Goal: Task Accomplishment & Management: Manage account settings

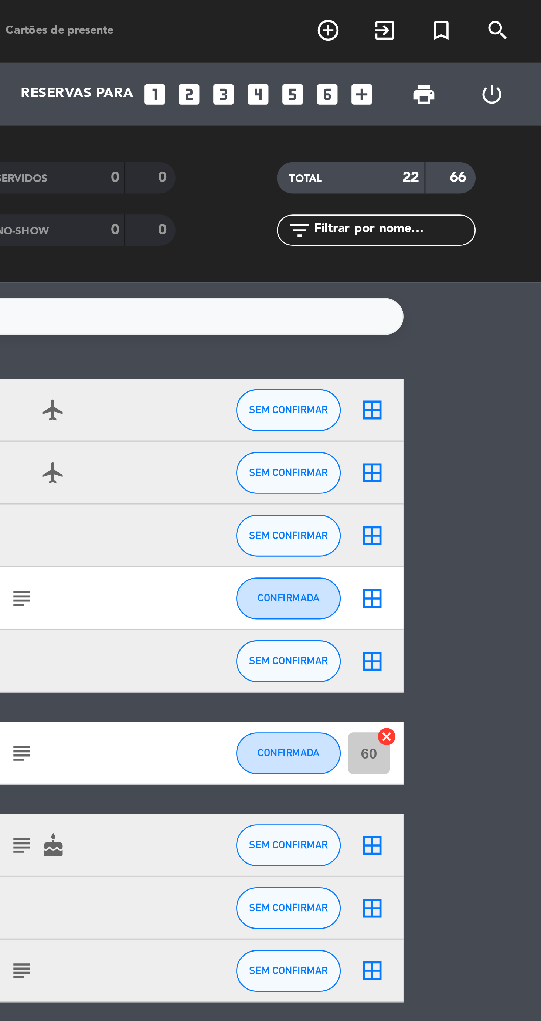
click at [466, 13] on icon "add_circle_outline" at bounding box center [465, 10] width 9 height 9
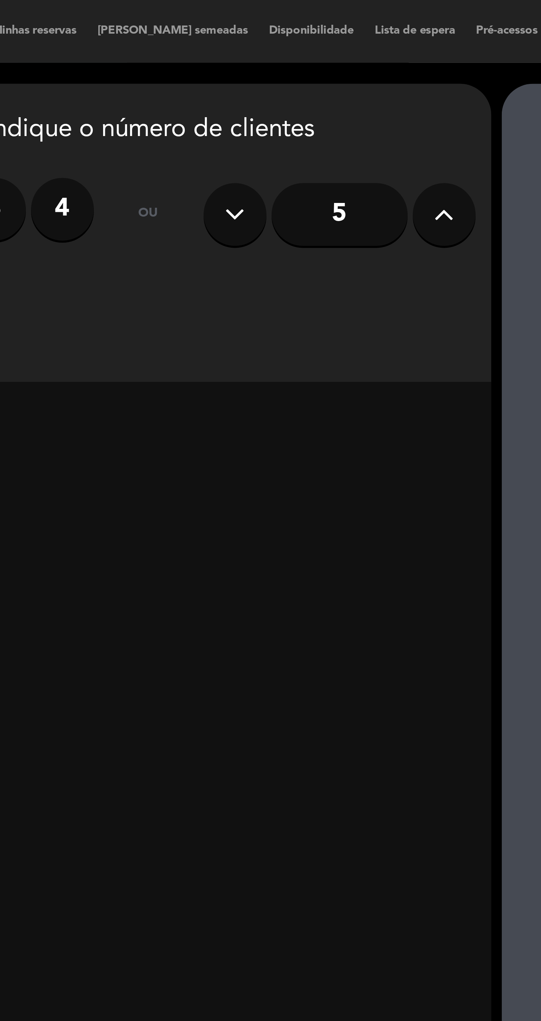
click at [312, 77] on icon at bounding box center [311, 75] width 7 height 11
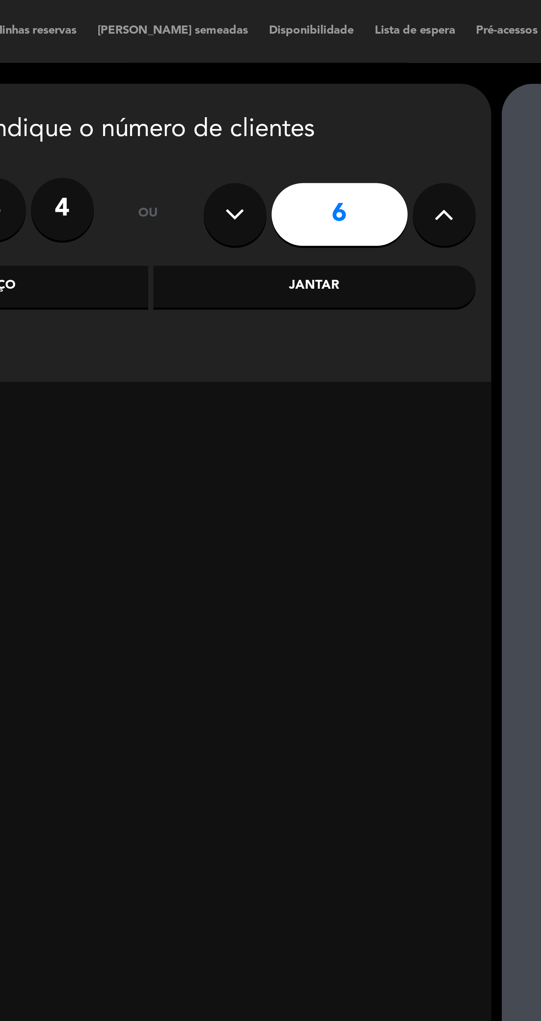
click at [312, 78] on icon at bounding box center [311, 75] width 7 height 11
click at [311, 79] on icon at bounding box center [311, 75] width 7 height 11
click at [312, 77] on icon at bounding box center [311, 75] width 7 height 11
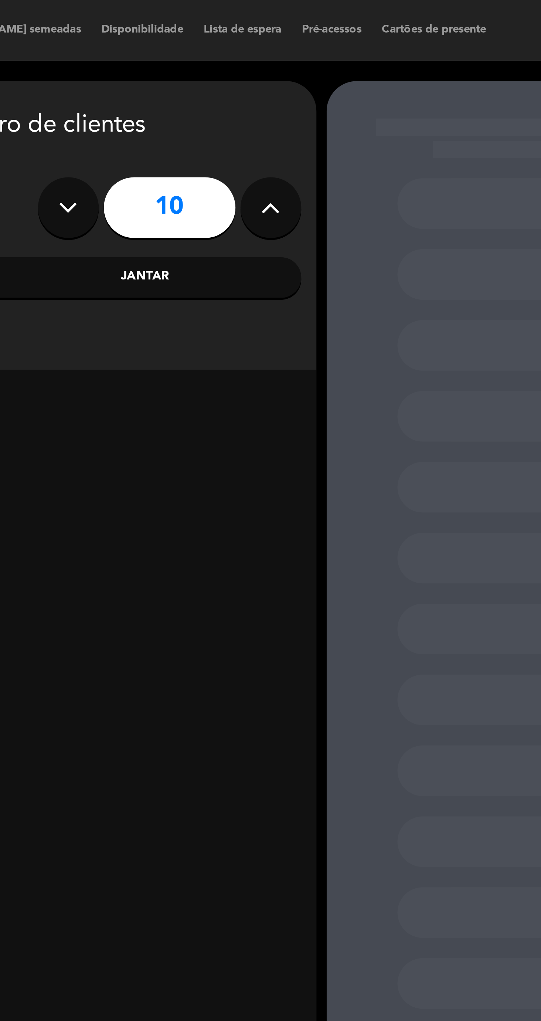
click at [374, 79] on div at bounding box center [391, 74] width 67 height 18
click at [320, 78] on button at bounding box center [311, 76] width 22 height 22
click at [313, 78] on icon at bounding box center [311, 75] width 7 height 11
click at [314, 77] on icon at bounding box center [311, 75] width 7 height 11
click at [311, 78] on icon at bounding box center [311, 75] width 7 height 11
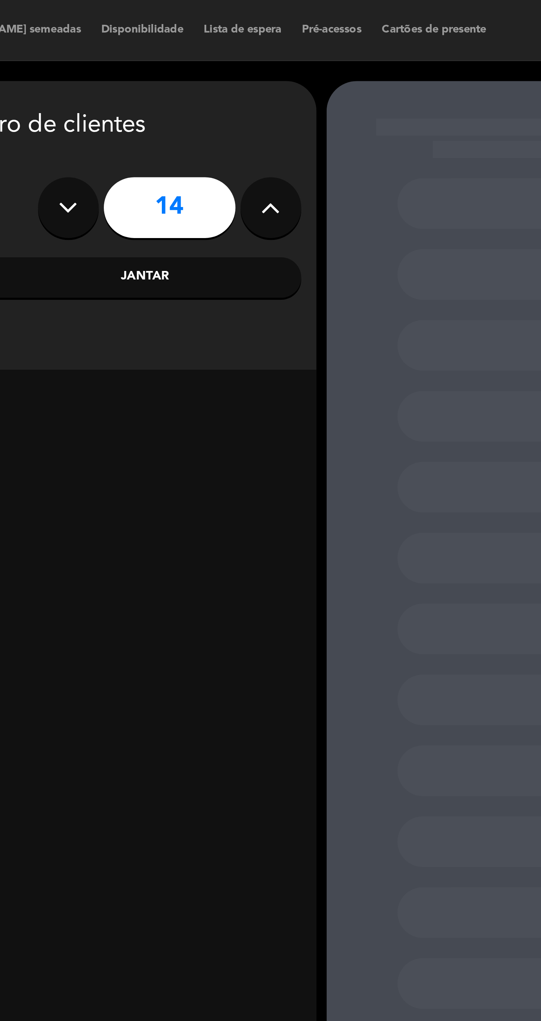
click at [313, 78] on icon at bounding box center [311, 75] width 7 height 11
type input "15"
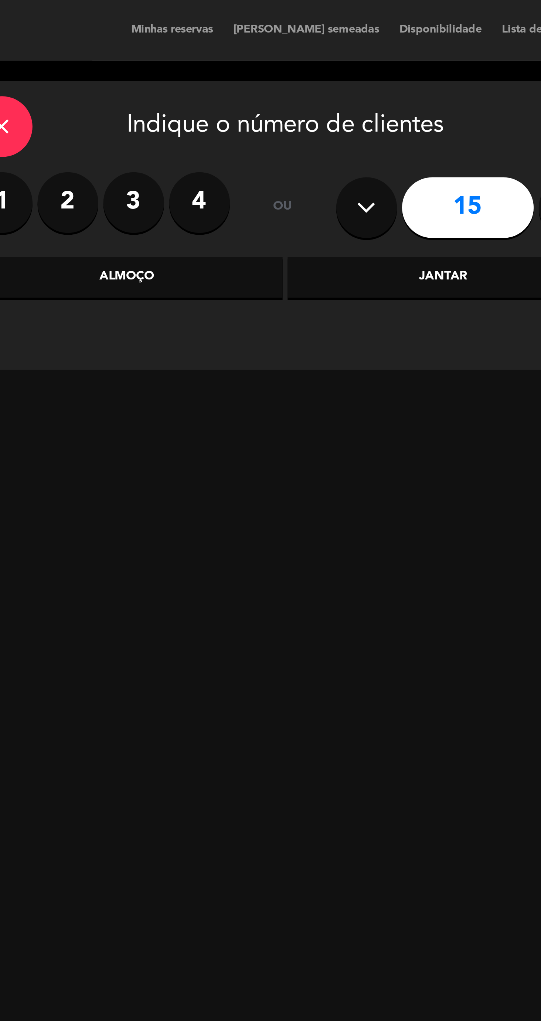
click at [145, 99] on div "Almoço" at bounding box center [150, 101] width 114 height 15
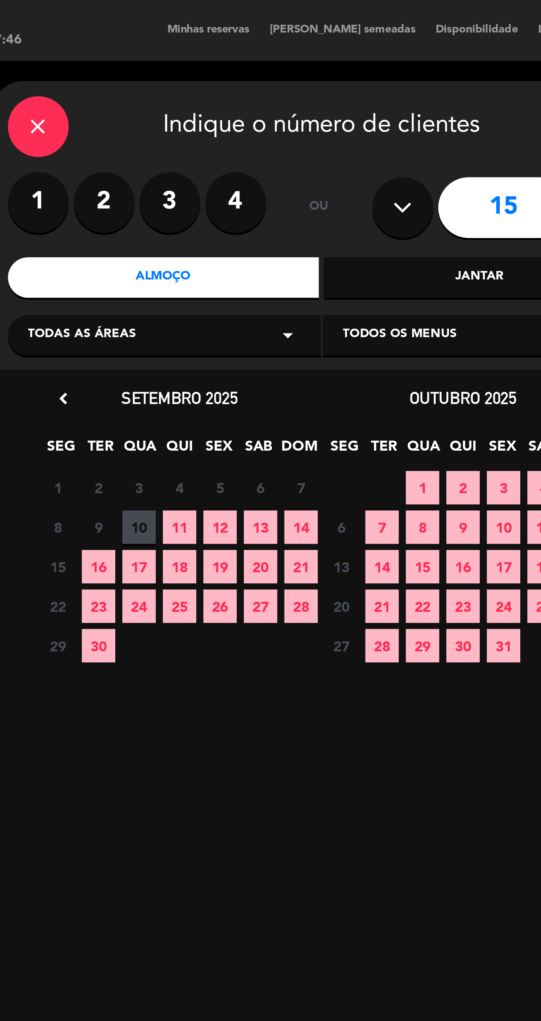
click at [200, 222] on span "28" at bounding box center [200, 221] width 12 height 12
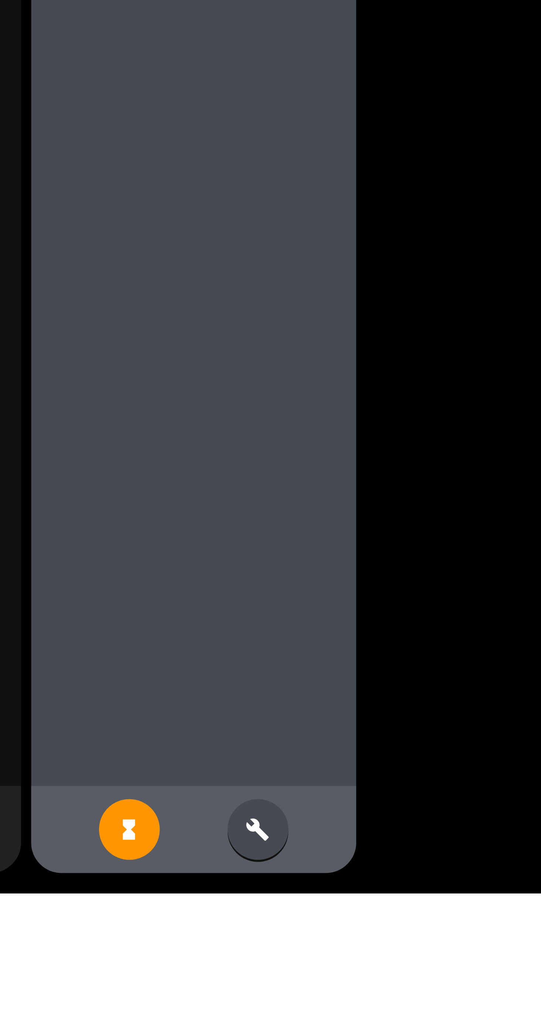
click at [414, 1002] on icon "build" at bounding box center [414, 997] width 9 height 9
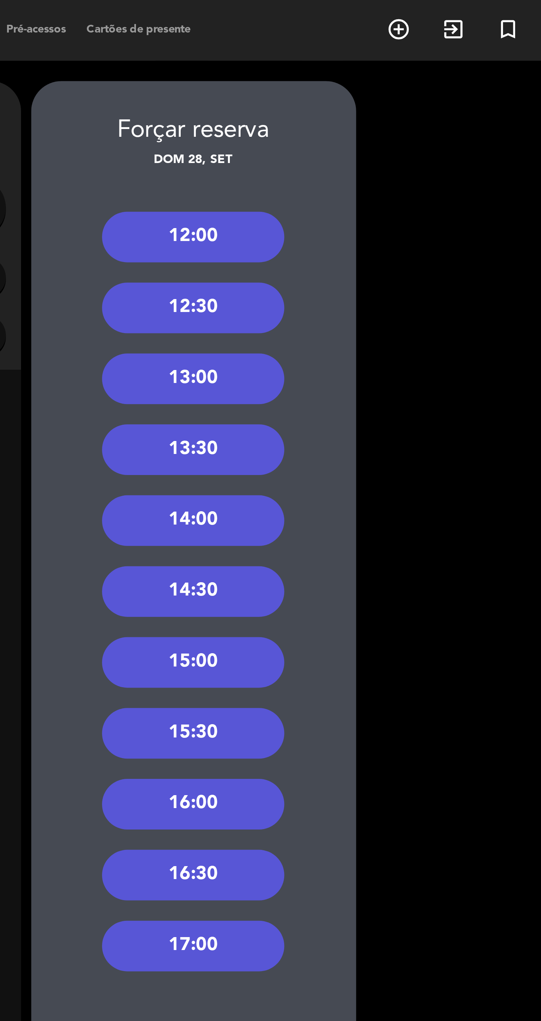
scroll to position [18, 0]
click at [407, 129] on div "13:00" at bounding box center [391, 138] width 67 height 18
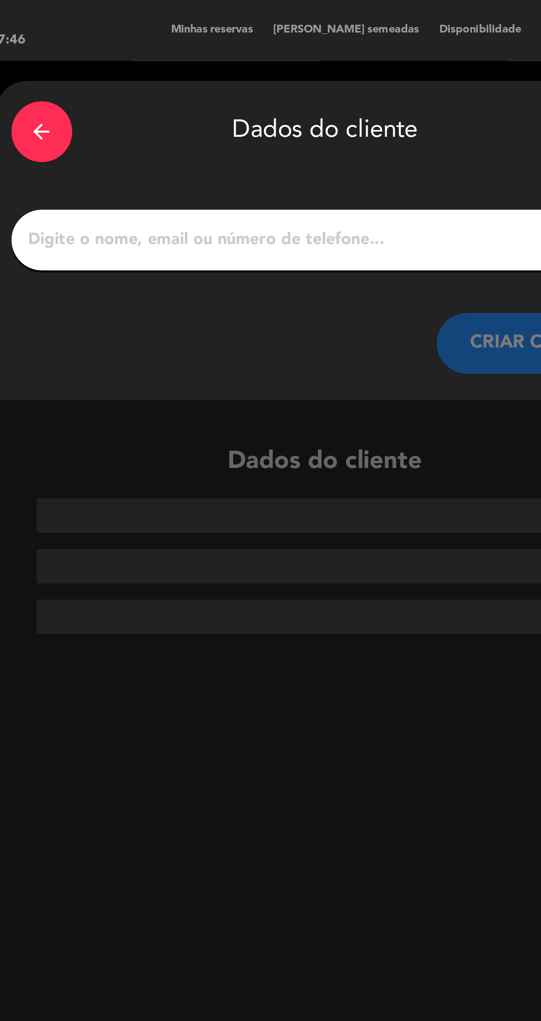
click at [231, 82] on input "1" at bounding box center [208, 87] width 218 height 10
type input "K"
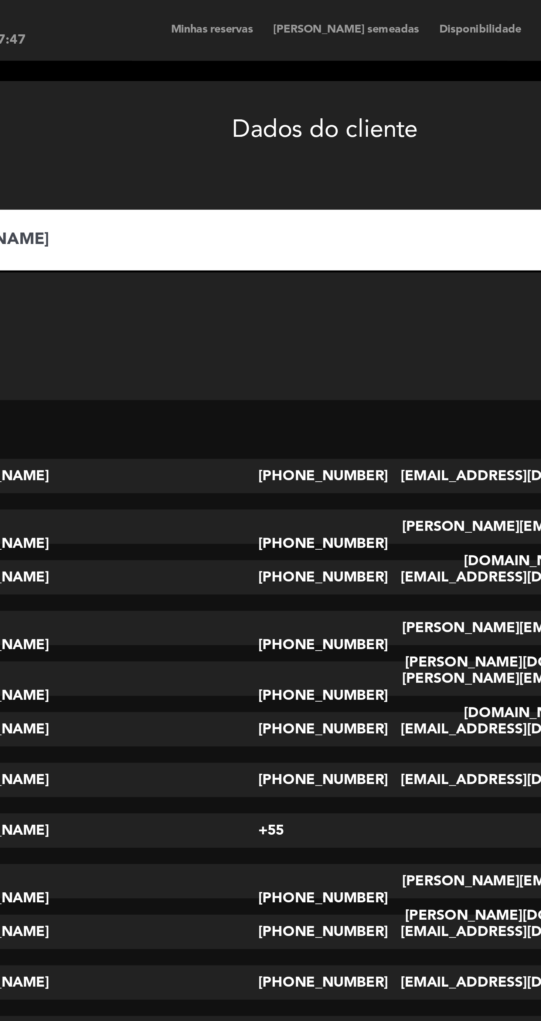
type input "[PERSON_NAME]"
click at [290, 114] on button "CRIAR CLIENTE" at bounding box center [327, 125] width 74 height 22
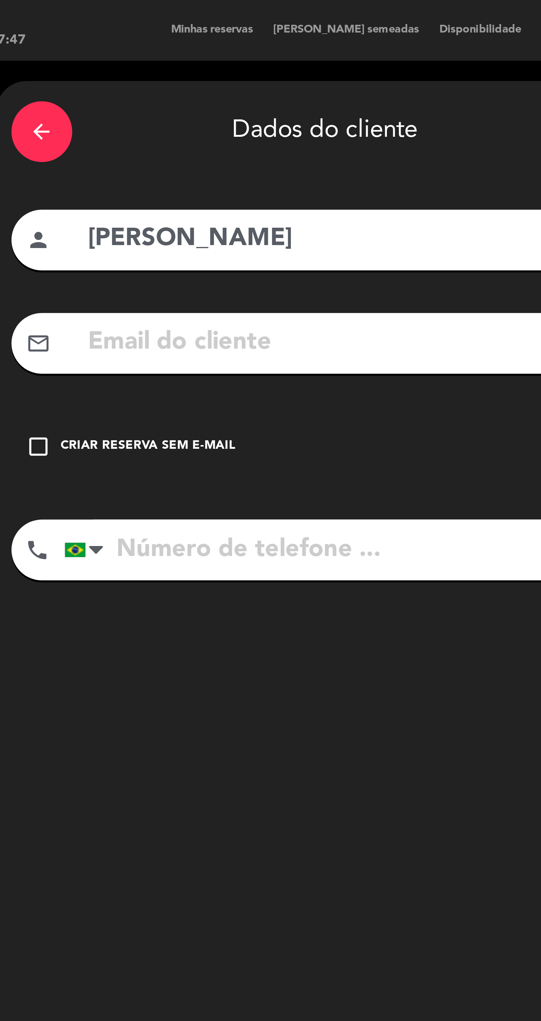
click at [155, 159] on div "Criar reserva sem e-mail" at bounding box center [143, 162] width 64 height 7
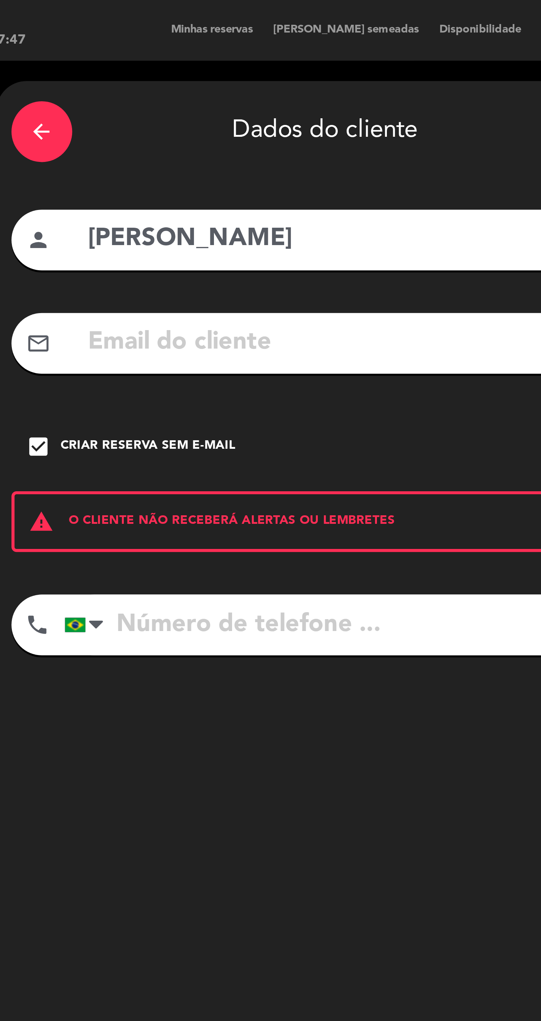
click at [211, 217] on input "tel" at bounding box center [217, 228] width 210 height 22
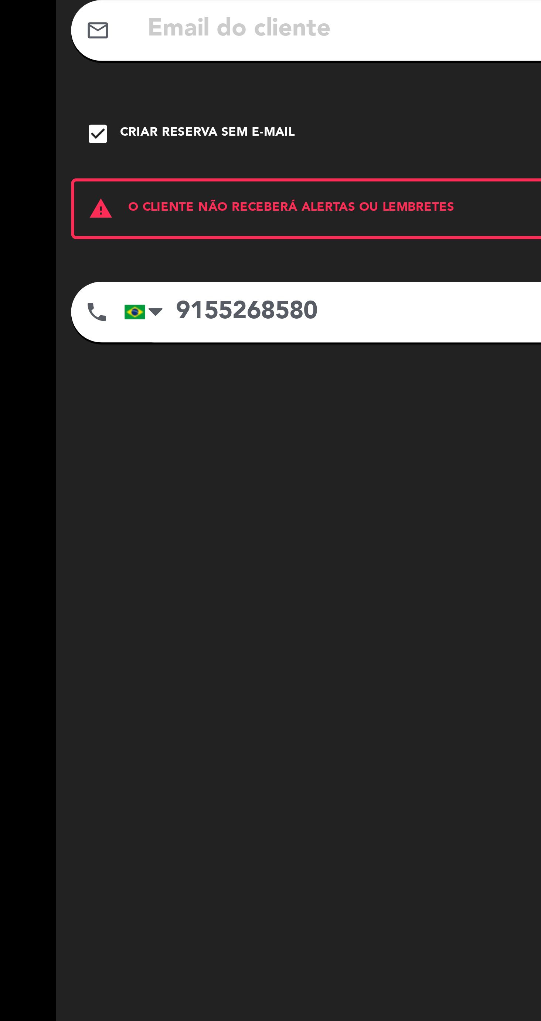
type input "9155268580"
click at [118, 226] on div at bounding box center [116, 228] width 7 height 5
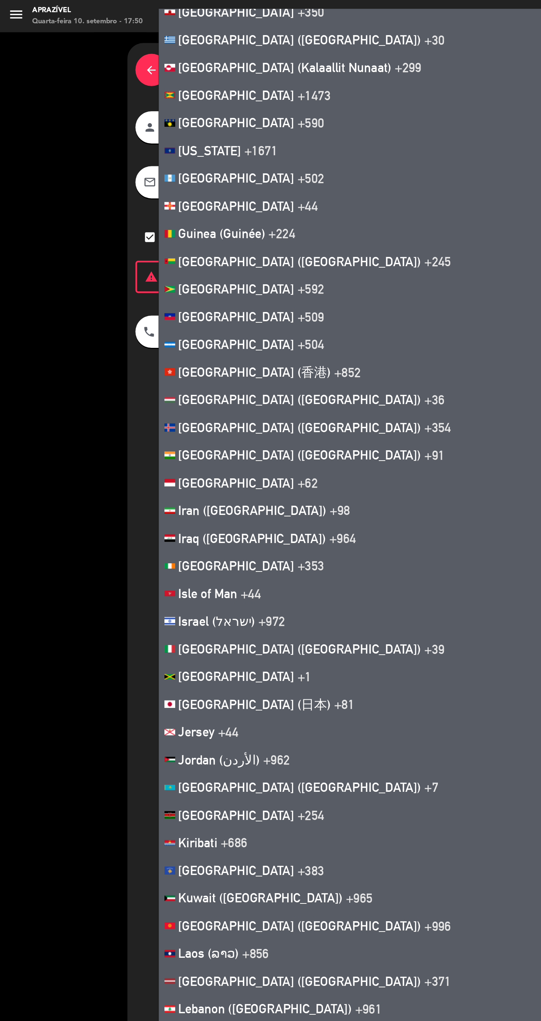
scroll to position [1054, 0]
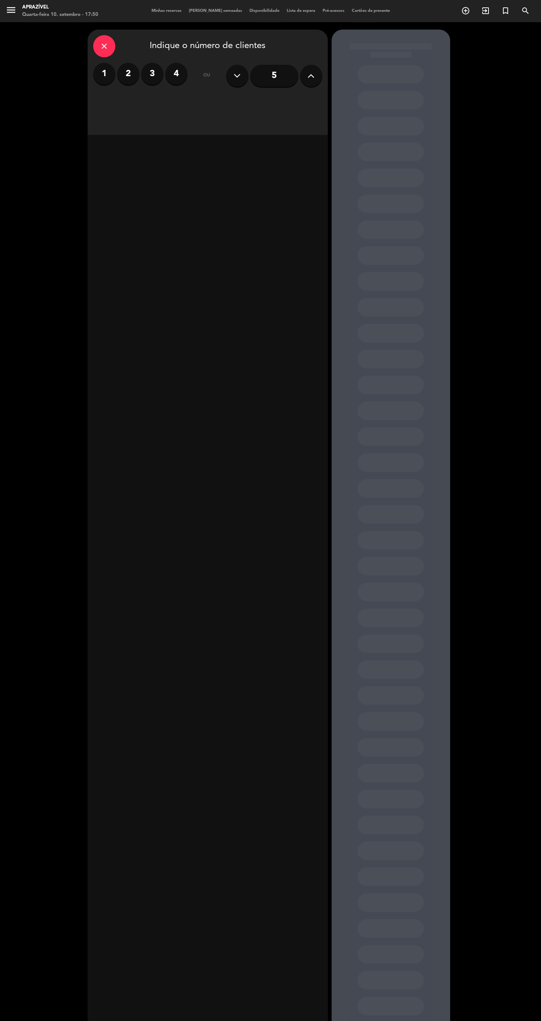
click at [109, 50] on div "close" at bounding box center [104, 46] width 22 height 22
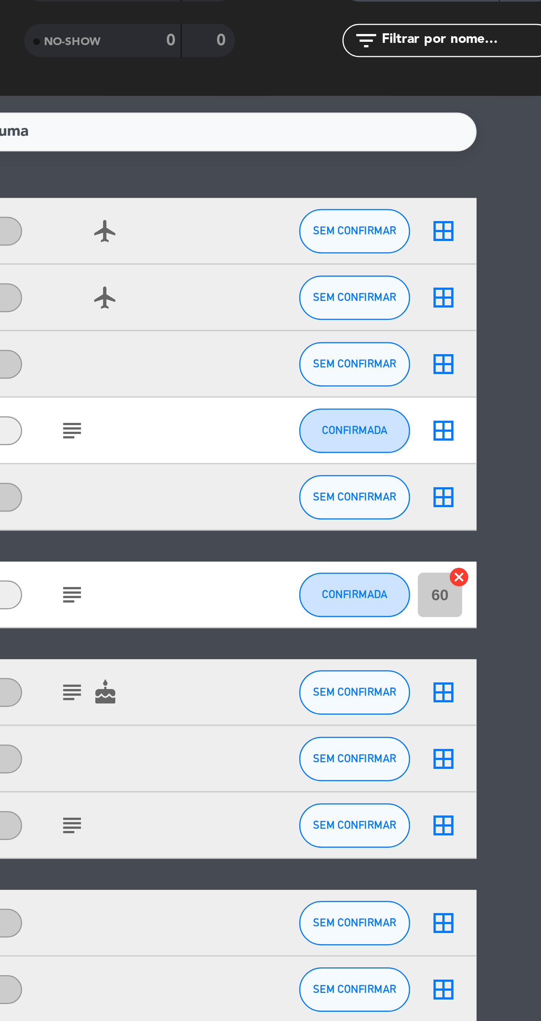
click at [357, 267] on icon "subject" at bounding box center [357, 266] width 9 height 9
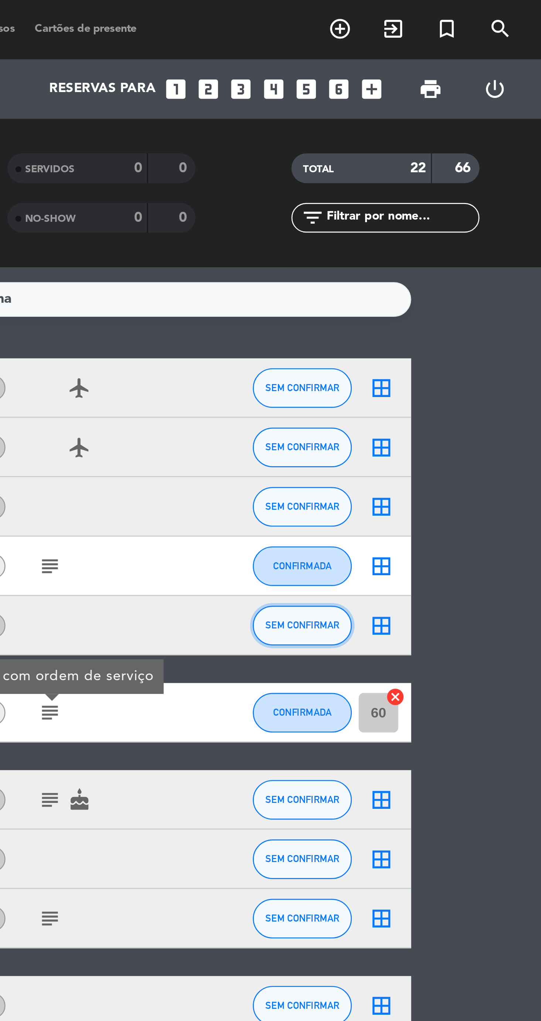
click at [454, 239] on button "SEM CONFIRMAR" at bounding box center [451, 233] width 37 height 15
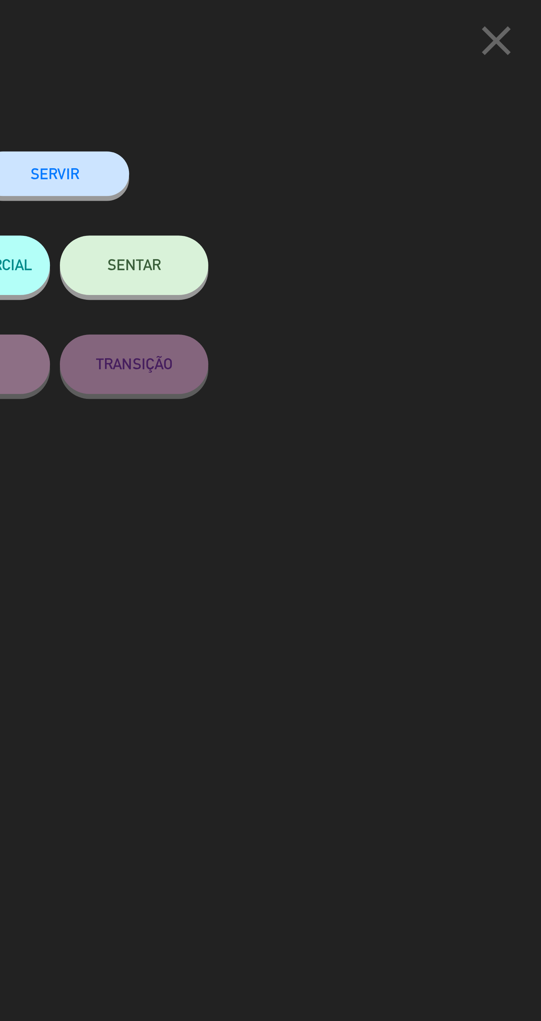
click at [400, 104] on button "SENTAR" at bounding box center [388, 99] width 55 height 22
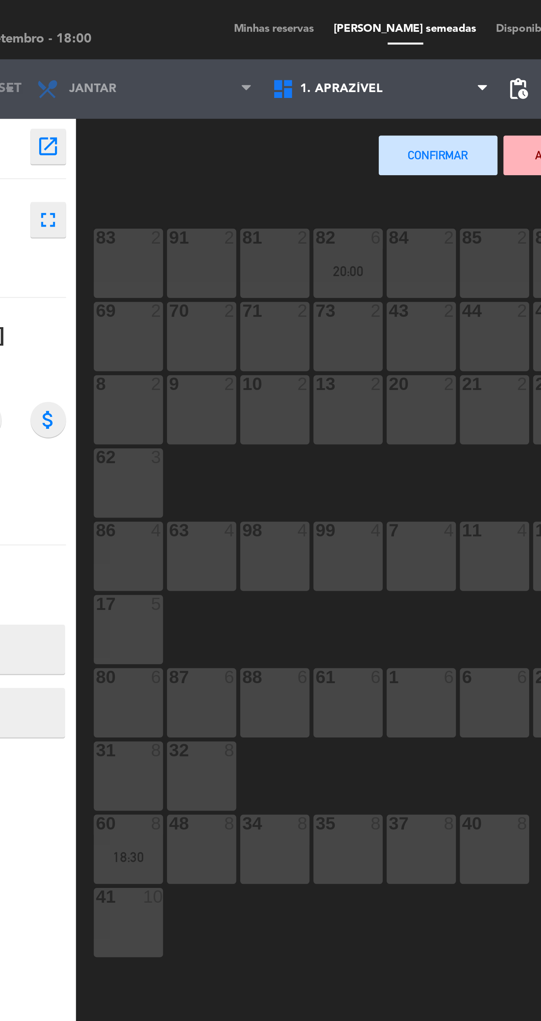
click at [139, 270] on div "87 6" at bounding box center [139, 263] width 26 height 26
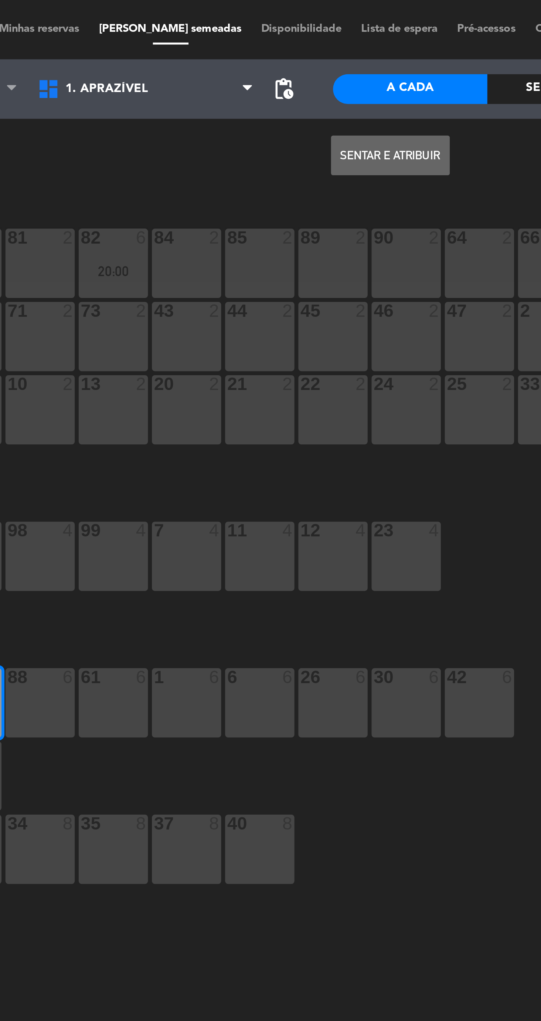
click at [297, 64] on button "Sentar e Atribuir" at bounding box center [297, 58] width 44 height 15
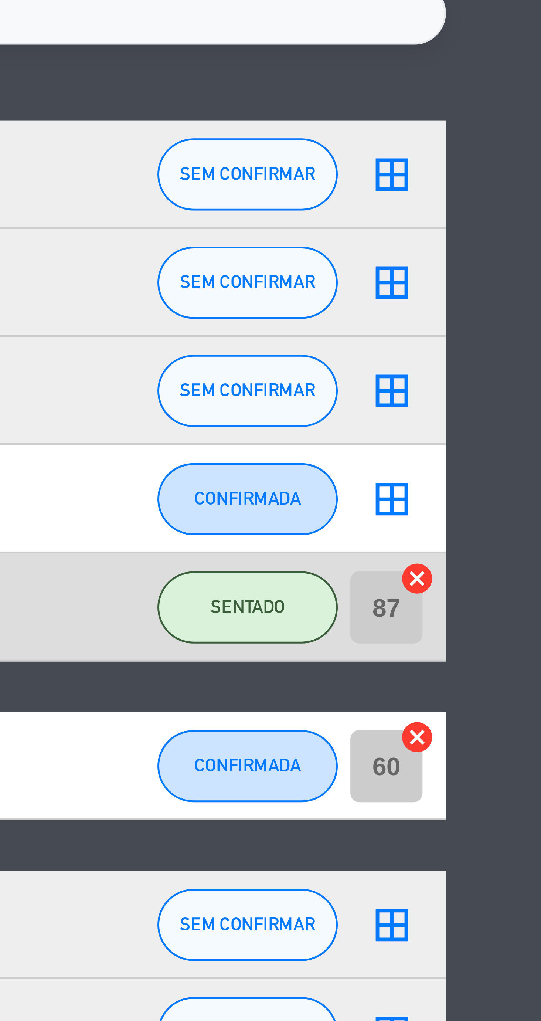
click at [488, 227] on icon "cancel" at bounding box center [486, 227] width 7 height 7
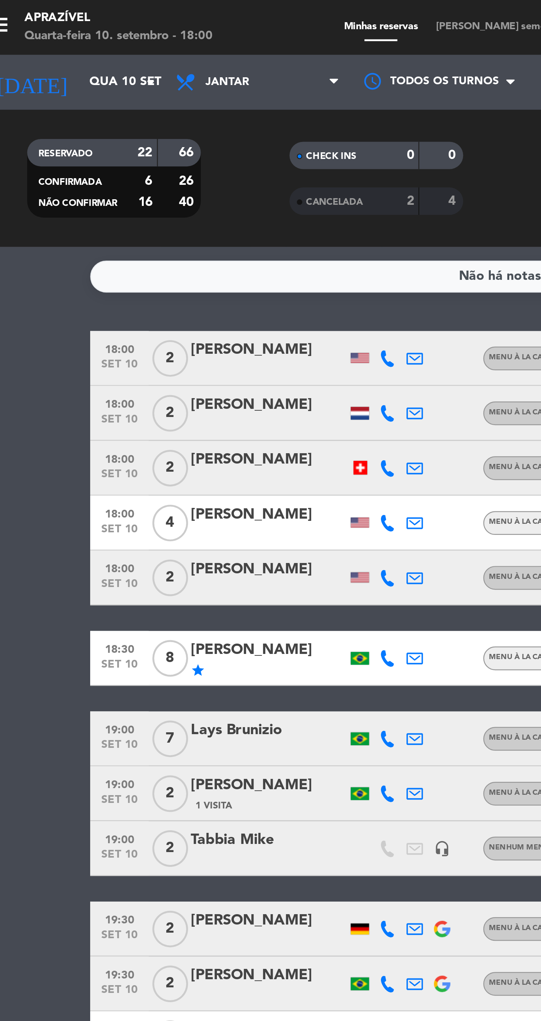
click at [120, 235] on div at bounding box center [120, 238] width 63 height 6
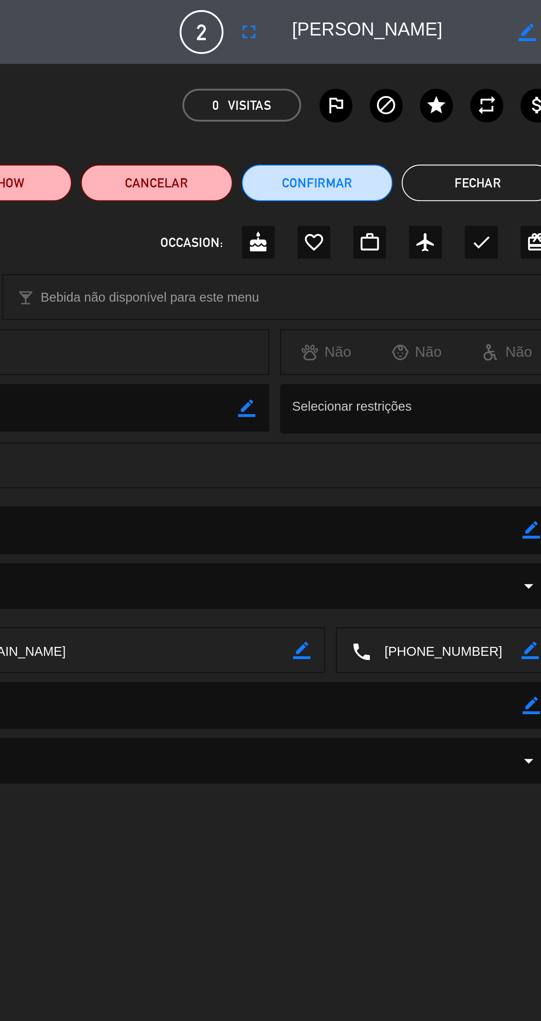
click at [369, 14] on icon "fullscreen" at bounding box center [373, 13] width 9 height 9
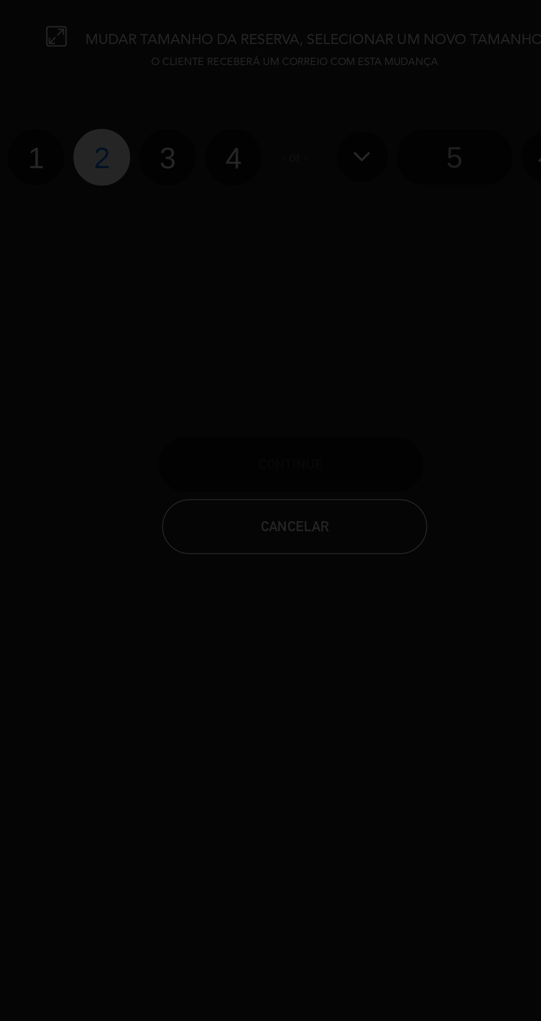
click at [250, 61] on div at bounding box center [270, 510] width 541 height 1021
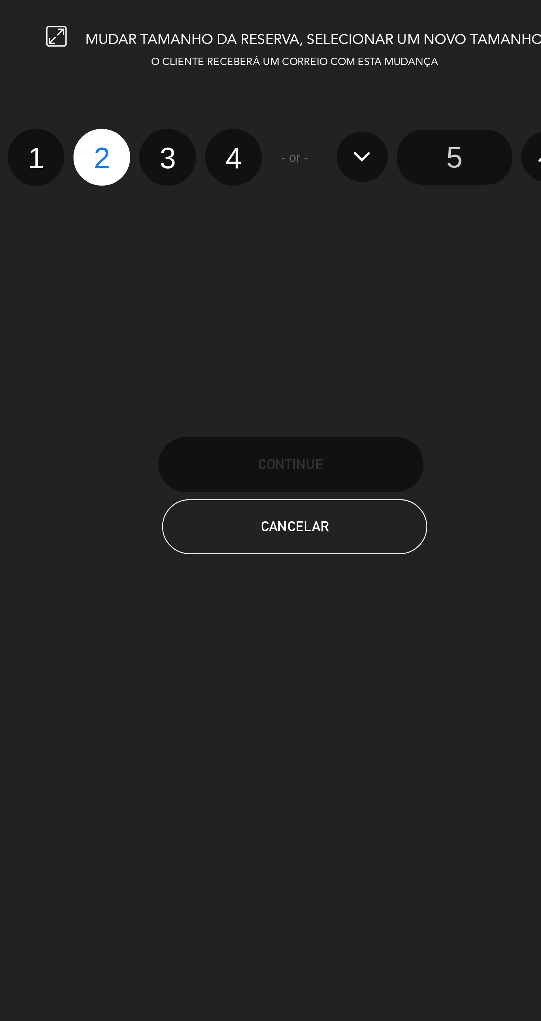
click at [250, 68] on label "4" at bounding box center [245, 63] width 23 height 23
click at [247, 60] on input "4" at bounding box center [245, 57] width 5 height 5
radio input "true"
radio input "false"
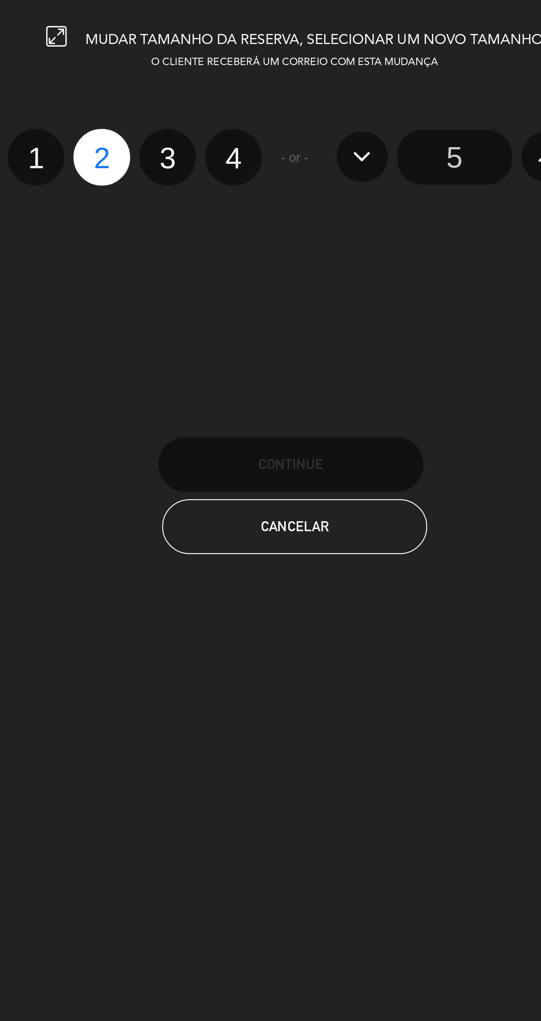
radio input "false"
radio input "true"
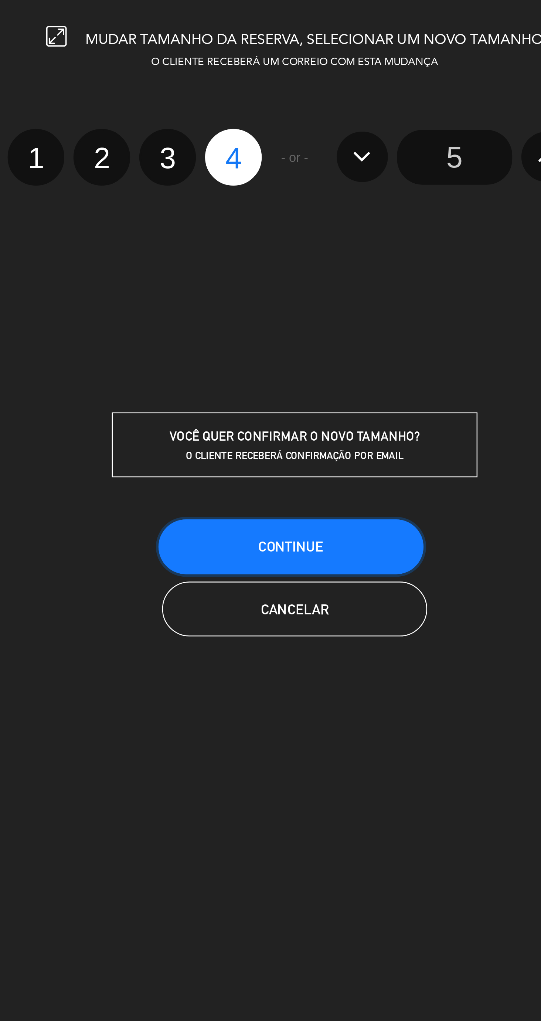
click at [290, 223] on button "CONTINUE" at bounding box center [269, 221] width 107 height 22
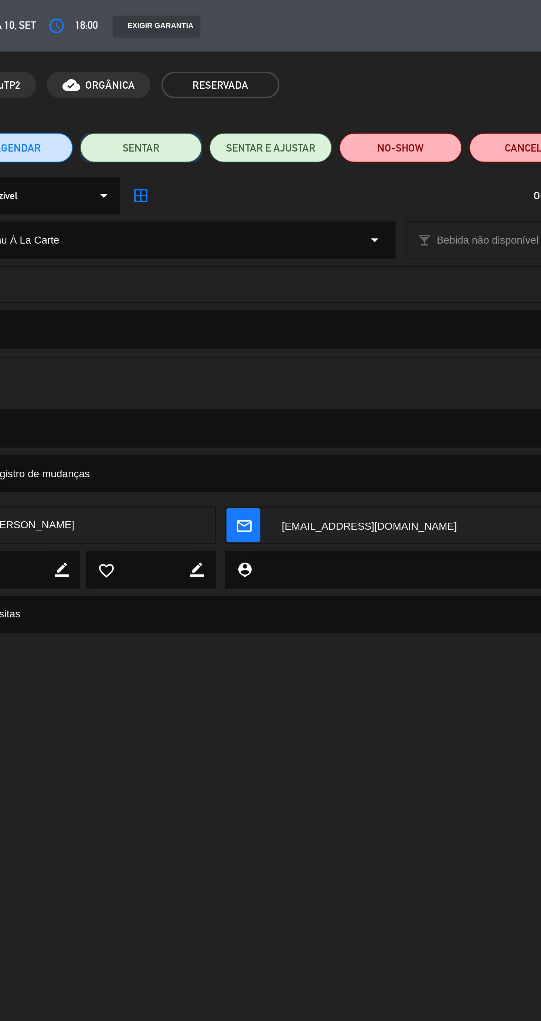
click at [144, 77] on button "SENTAR" at bounding box center [140, 74] width 61 height 15
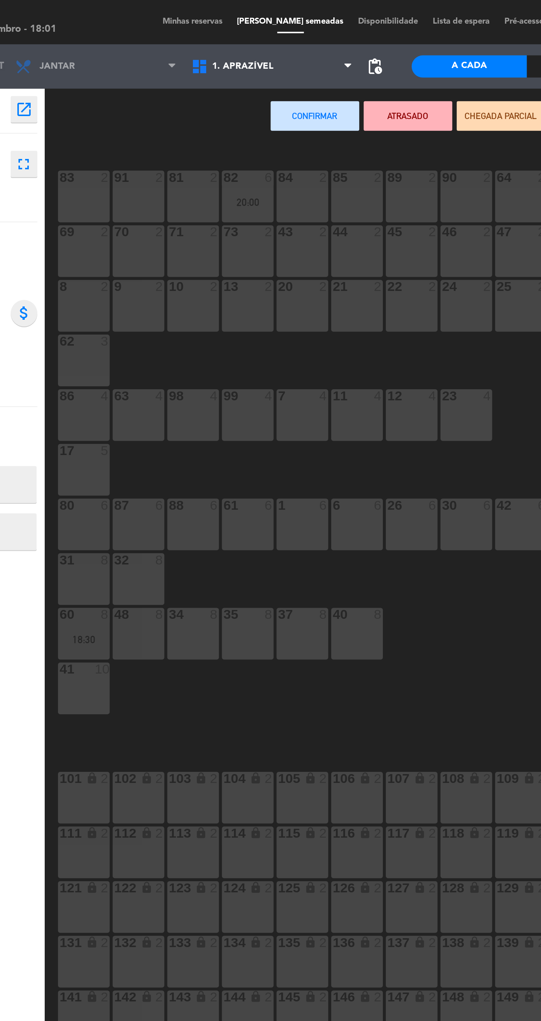
click at [142, 265] on div "87 6" at bounding box center [139, 263] width 26 height 26
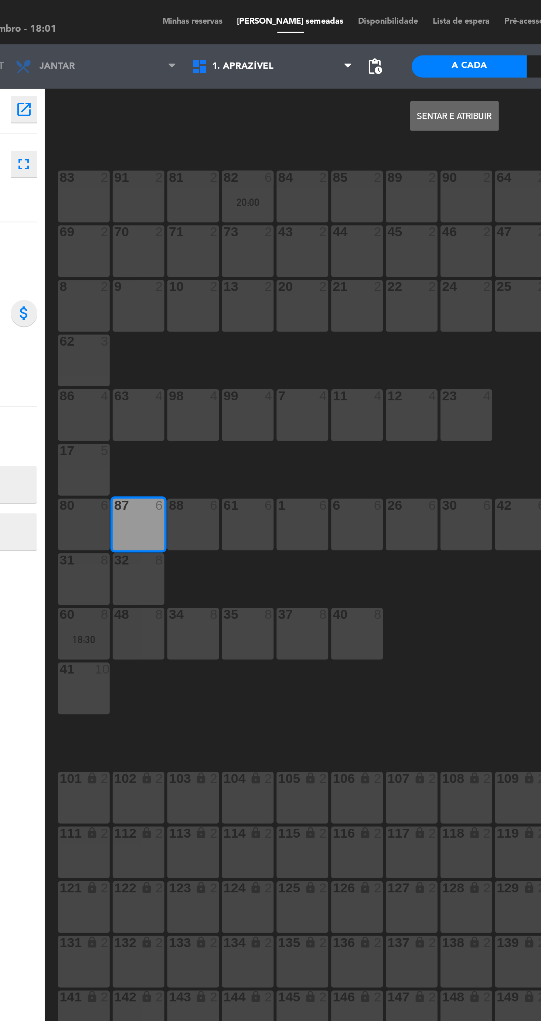
click at [301, 63] on button "Sentar e Atribuir" at bounding box center [297, 58] width 44 height 15
